Goal: Find specific page/section: Find specific page/section

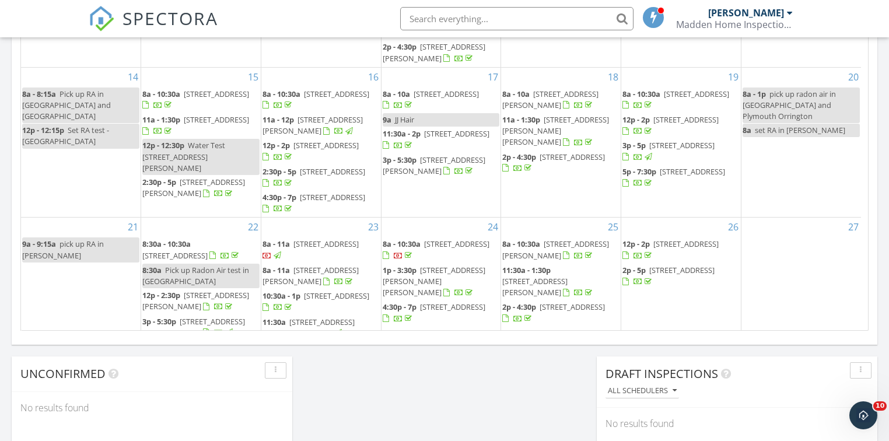
scroll to position [192, 0]
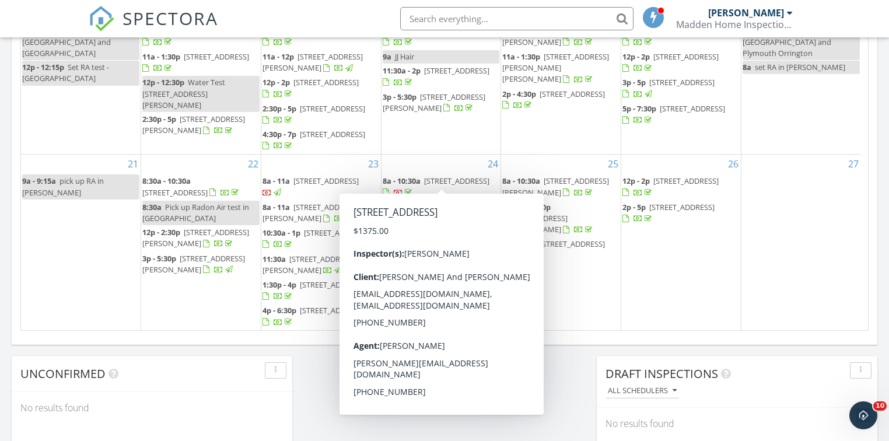
click at [440, 176] on span "8a - 10:30a 35 Furrough Ln, Lincoln 04457" at bounding box center [441, 187] width 117 height 23
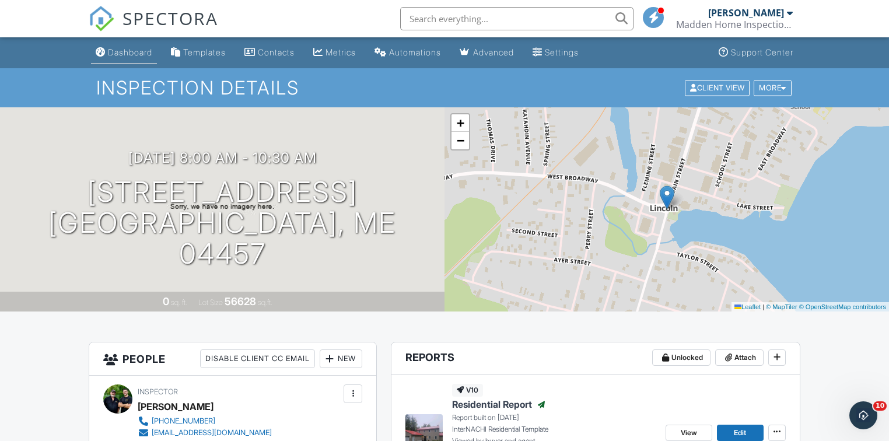
click at [139, 50] on div "Dashboard" at bounding box center [130, 52] width 44 height 10
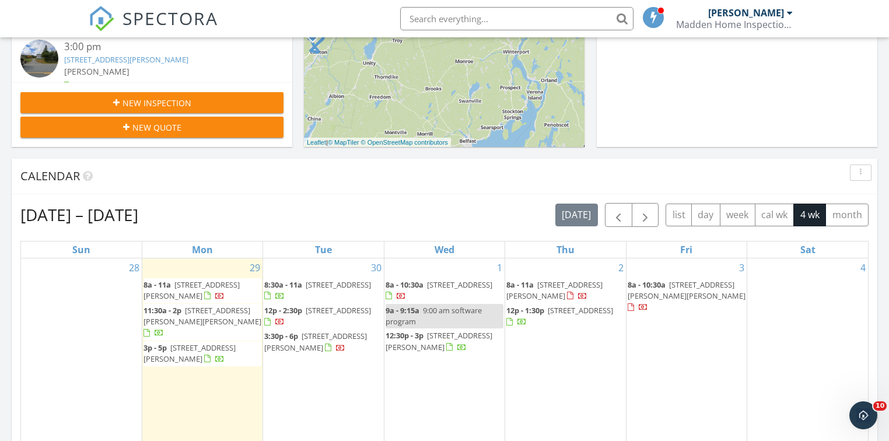
scroll to position [560, 0]
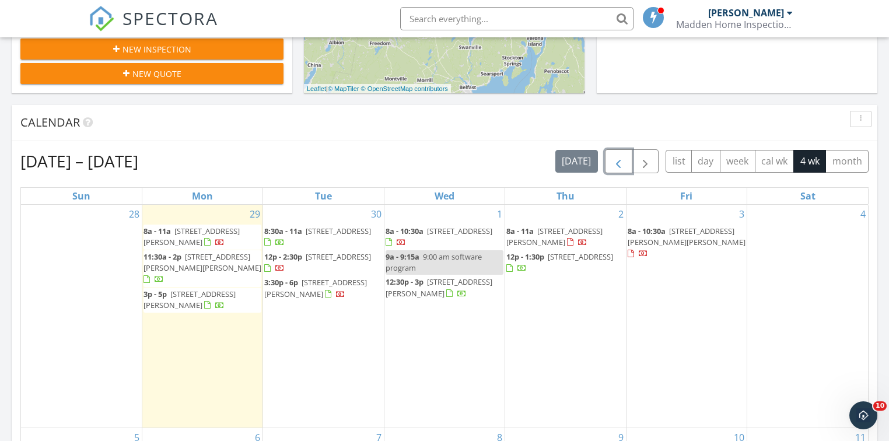
click at [617, 159] on span "button" at bounding box center [618, 162] width 14 height 14
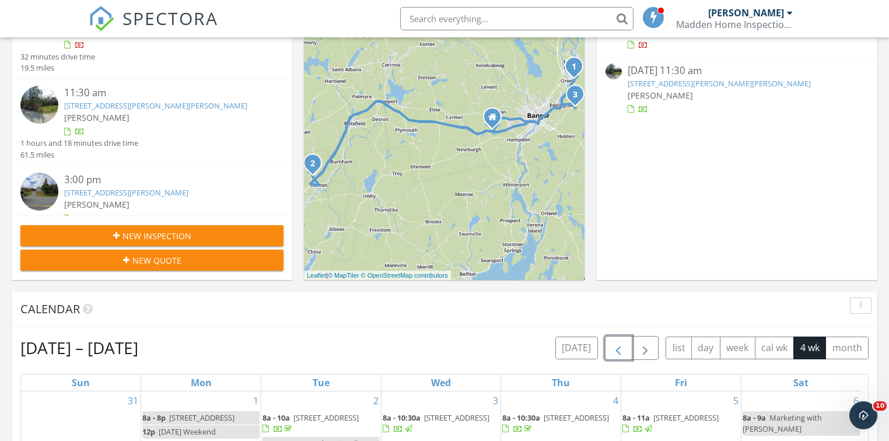
scroll to position [0, 0]
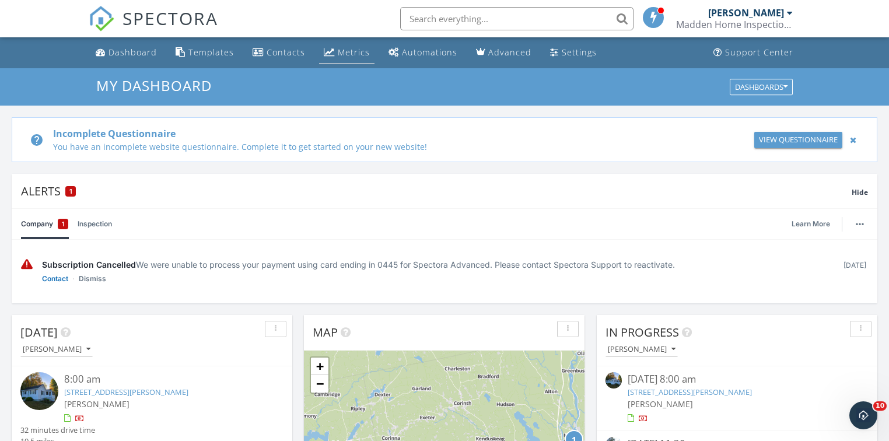
click at [347, 51] on div "Metrics" at bounding box center [354, 52] width 32 height 11
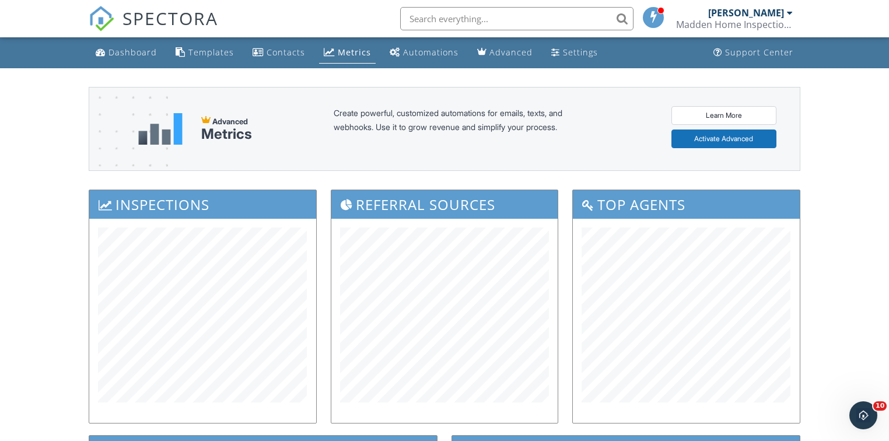
click at [422, 23] on input "text" at bounding box center [516, 18] width 233 height 23
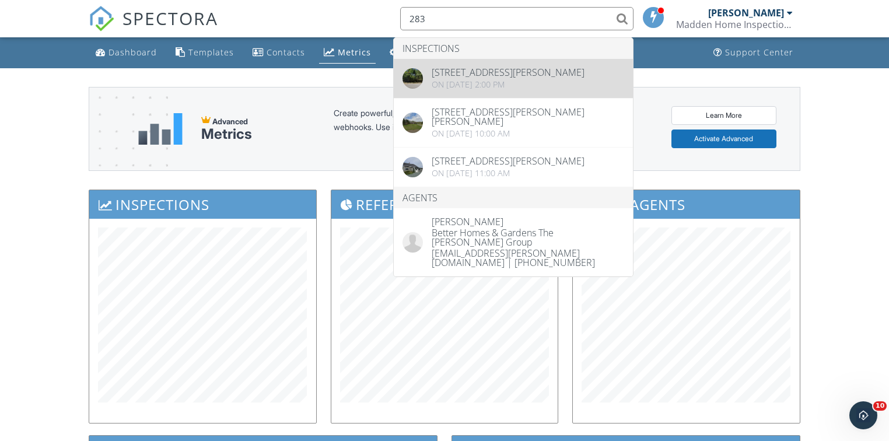
type input "283"
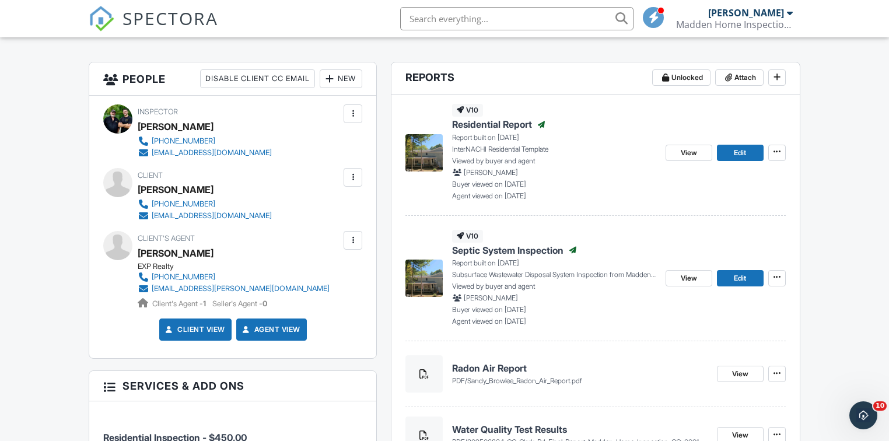
scroll to position [467, 0]
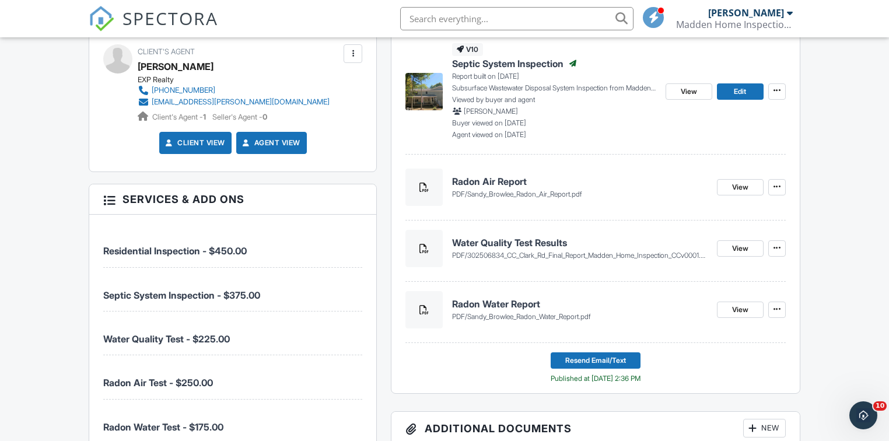
click at [473, 251] on span "302506834_CC_Clark_Rd_Final_Report_Madden_Home_Inspection_CCv0001.pdf" at bounding box center [589, 255] width 244 height 9
click at [472, 240] on h4 "Water Quality Test Results" at bounding box center [579, 242] width 255 height 13
